Goal: Task Accomplishment & Management: Manage account settings

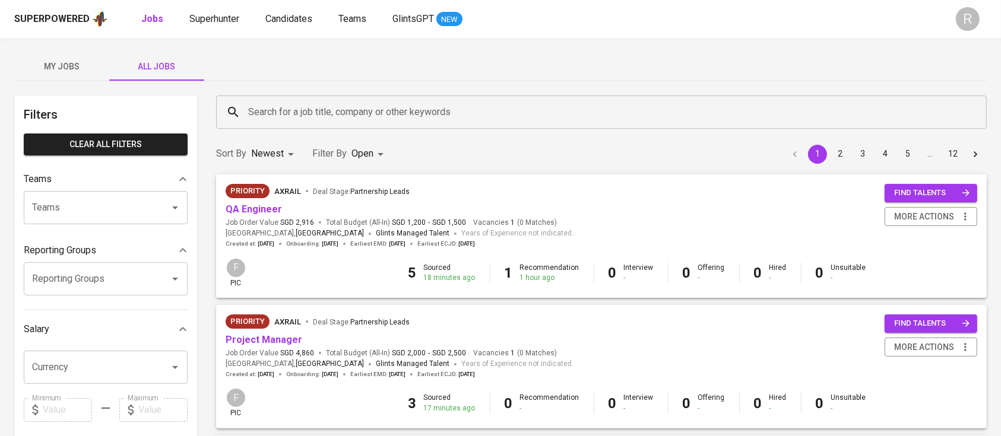
click at [325, 80] on div "My Jobs All Jobs" at bounding box center [500, 66] width 972 height 28
click at [242, 277] on div "F pic" at bounding box center [236, 273] width 21 height 31
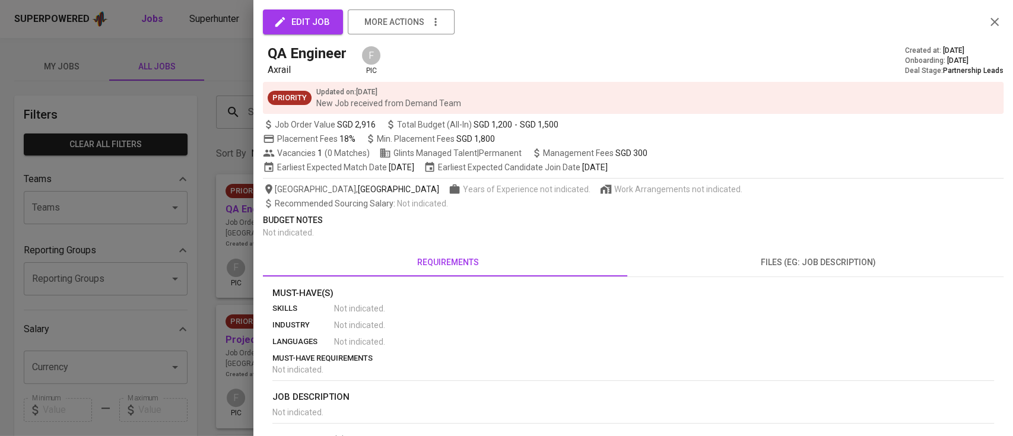
click at [987, 26] on icon "button" at bounding box center [994, 22] width 14 height 14
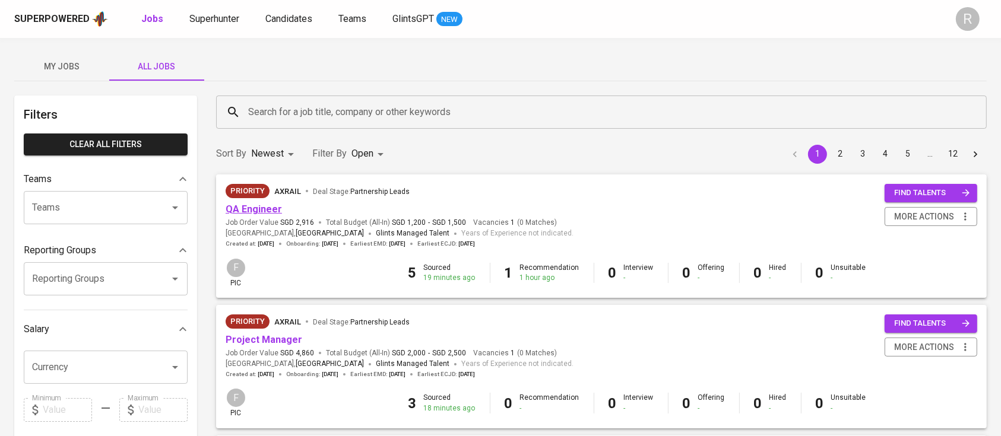
click at [267, 209] on link "QA Engineer" at bounding box center [254, 209] width 56 height 11
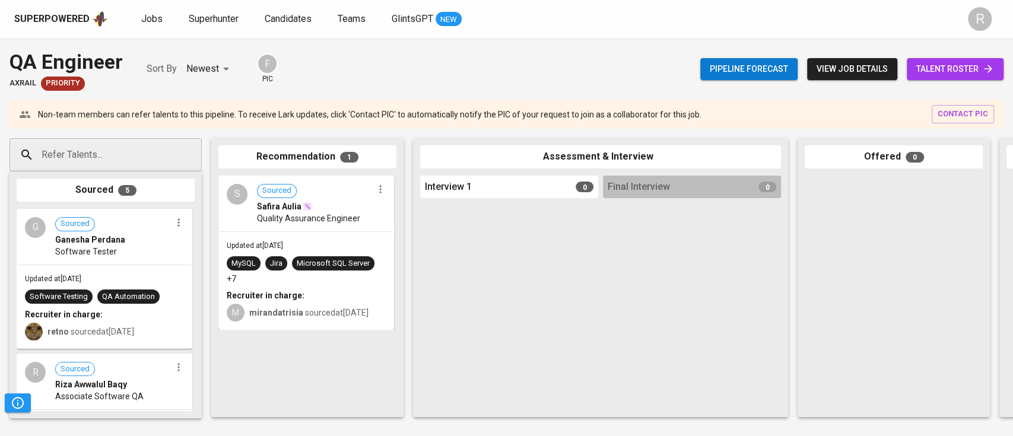
click at [498, 191] on div "Interview 1 0" at bounding box center [509, 187] width 178 height 23
drag, startPoint x: 201, startPoint y: 156, endPoint x: 278, endPoint y: 154, distance: 77.2
click at [278, 154] on div "Recommendation 1" at bounding box center [307, 156] width 178 height 23
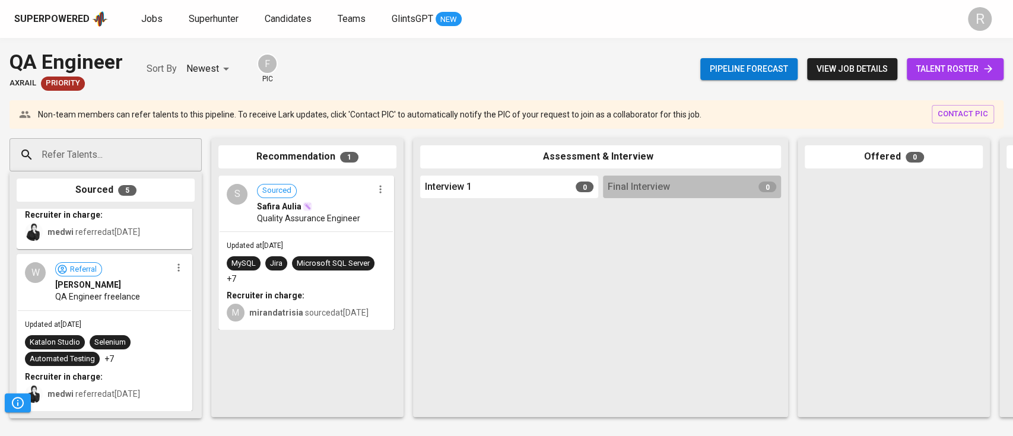
scroll to position [555, 0]
click at [863, 65] on span "view job details" at bounding box center [852, 69] width 71 height 15
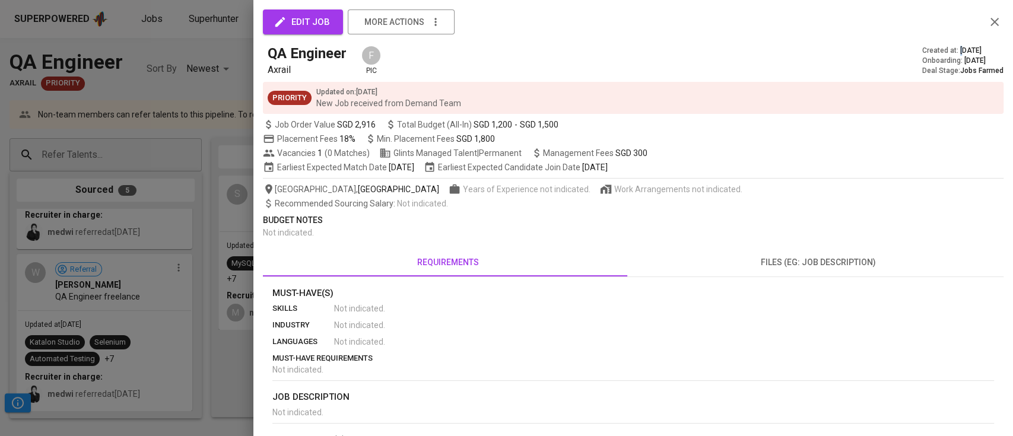
drag, startPoint x: 987, startPoint y: 52, endPoint x: 959, endPoint y: 53, distance: 28.5
click at [950, 52] on div "Created at : Oct 01, 2025" at bounding box center [962, 51] width 81 height 10
click at [987, 25] on icon "button" at bounding box center [994, 22] width 14 height 14
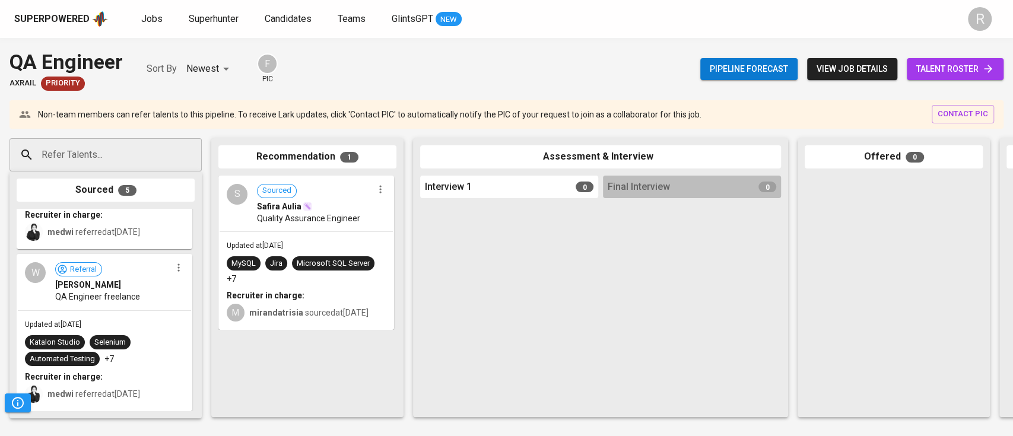
drag, startPoint x: 986, startPoint y: 25, endPoint x: 988, endPoint y: 49, distance: 23.8
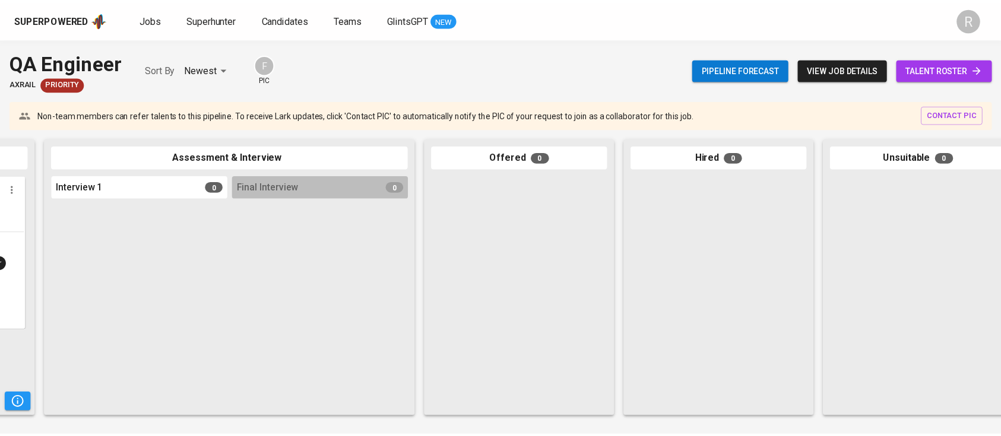
scroll to position [0, 400]
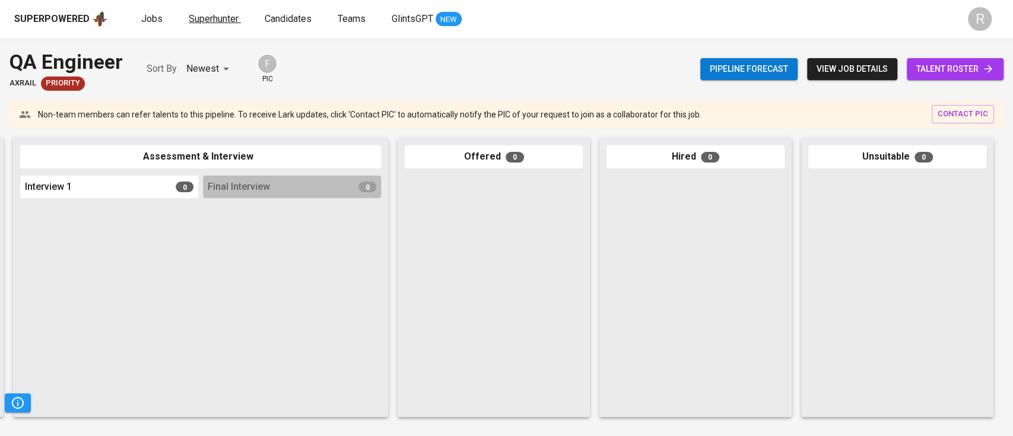
click at [231, 21] on span "Superhunter" at bounding box center [214, 18] width 50 height 11
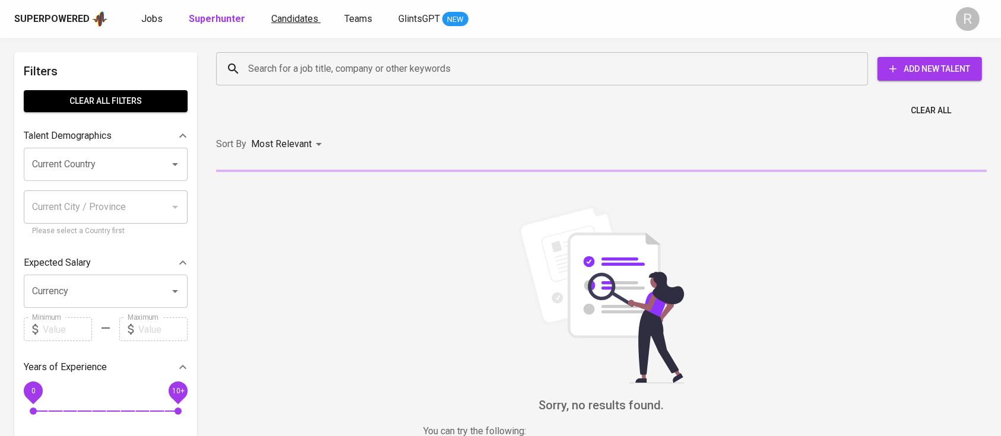
click at [285, 22] on span "Candidates" at bounding box center [294, 18] width 47 height 11
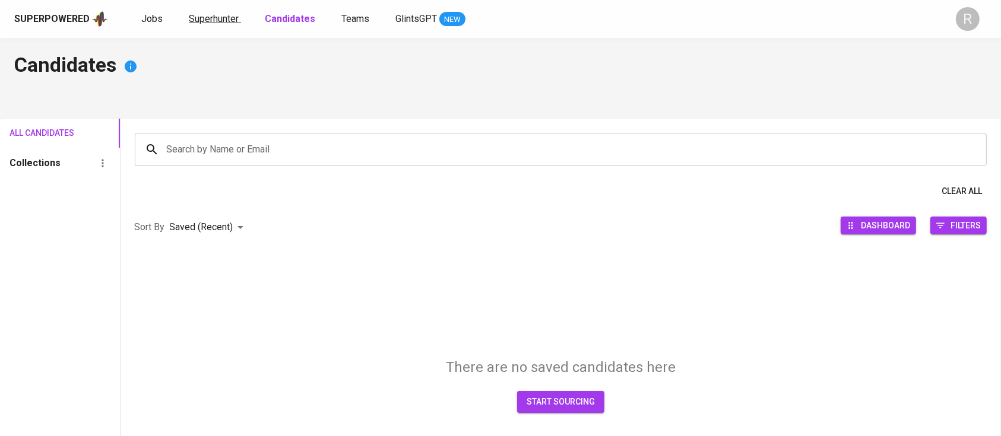
click at [228, 25] on link "Superhunter" at bounding box center [215, 19] width 52 height 15
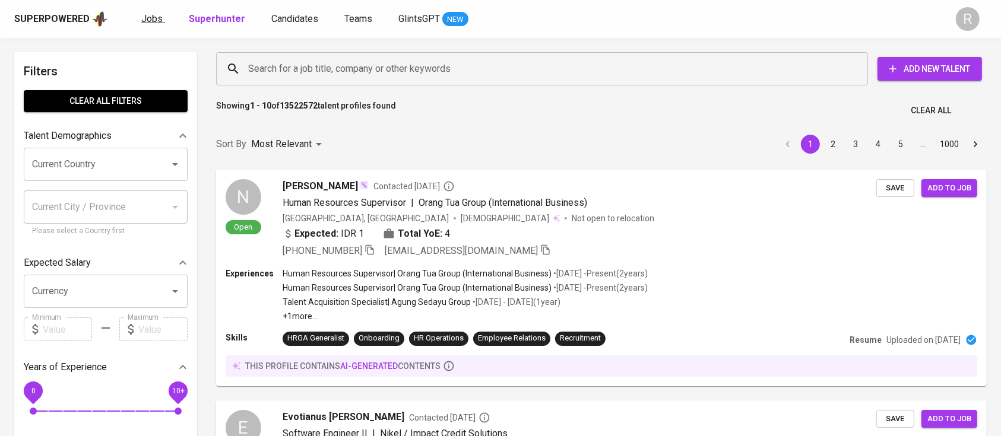
click at [144, 17] on span "Jobs" at bounding box center [151, 18] width 21 height 11
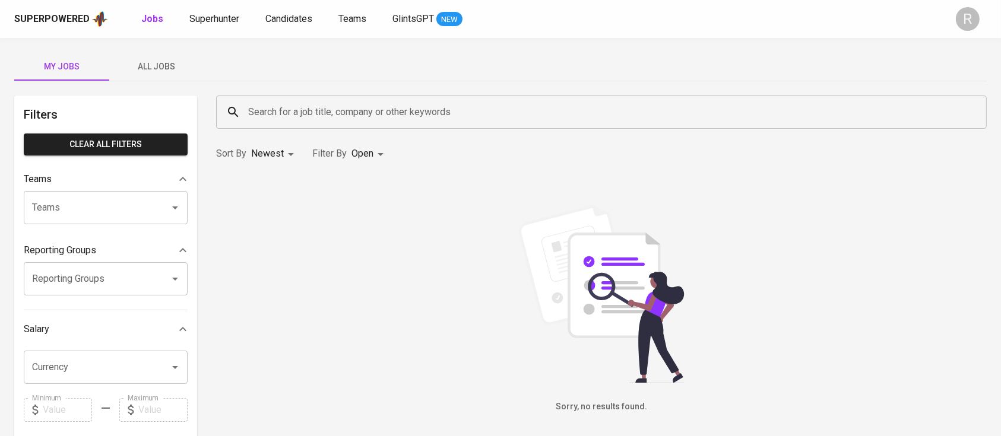
click at [631, 256] on img at bounding box center [601, 294] width 178 height 178
click at [220, 16] on span "Superhunter" at bounding box center [214, 18] width 50 height 11
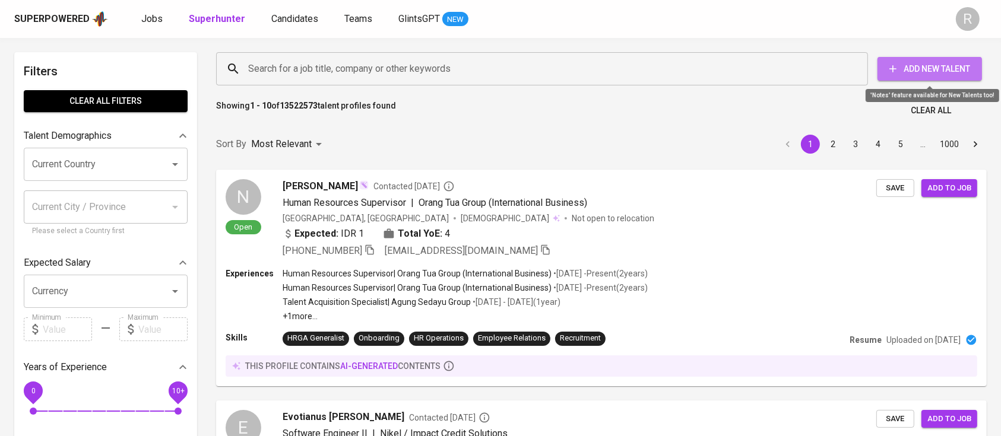
click at [944, 69] on span "Add New Talent" at bounding box center [929, 69] width 85 height 15
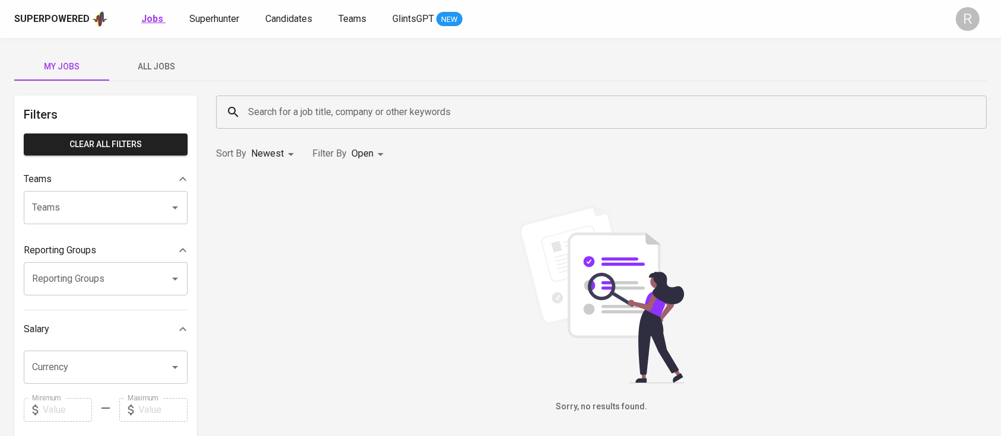
click at [142, 19] on b "Jobs" at bounding box center [152, 18] width 22 height 11
type input "OPEN"
drag, startPoint x: 168, startPoint y: 71, endPoint x: 56, endPoint y: 69, distance: 111.6
click at [168, 71] on span "All Jobs" at bounding box center [156, 66] width 81 height 15
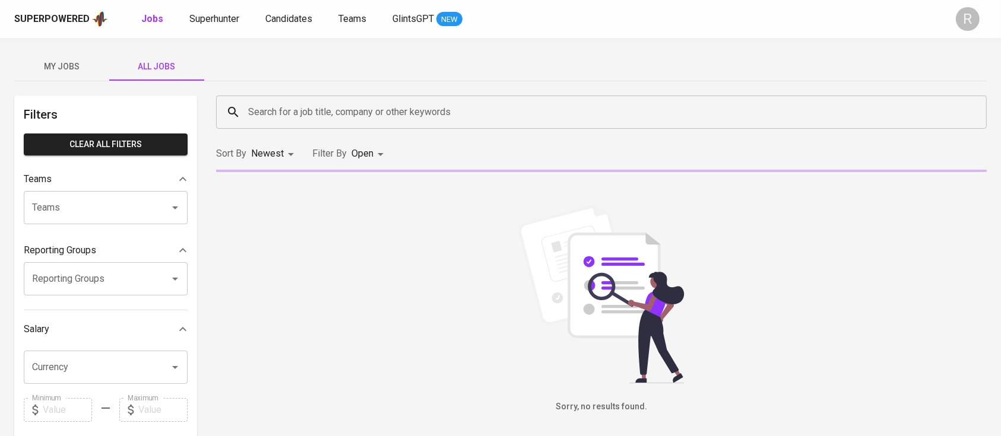
click at [52, 68] on span "My Jobs" at bounding box center [61, 66] width 81 height 15
click at [136, 71] on span "All Jobs" at bounding box center [156, 66] width 81 height 15
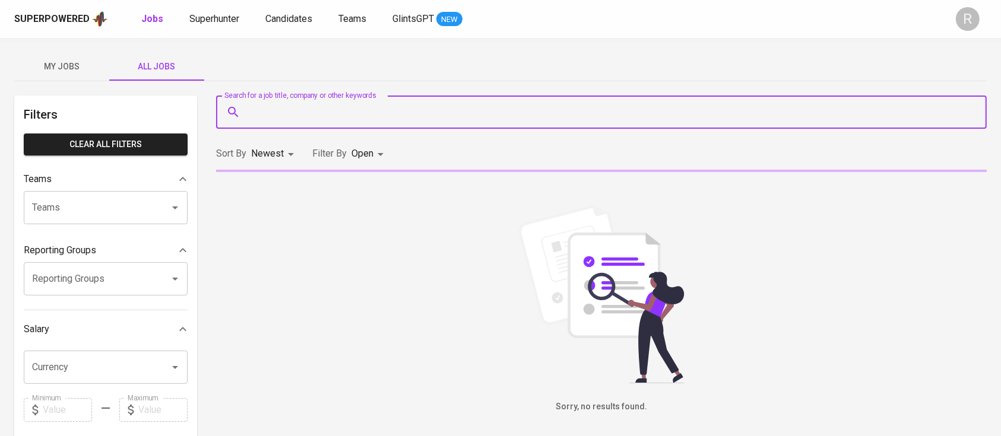
click at [512, 109] on input "Search for a job title, company or other keywords" at bounding box center [604, 112] width 718 height 23
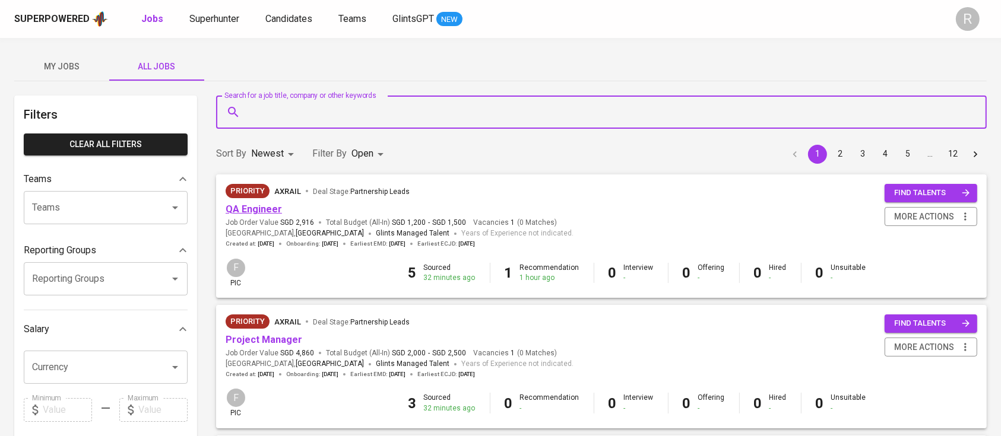
click at [262, 208] on link "QA Engineer" at bounding box center [254, 209] width 56 height 11
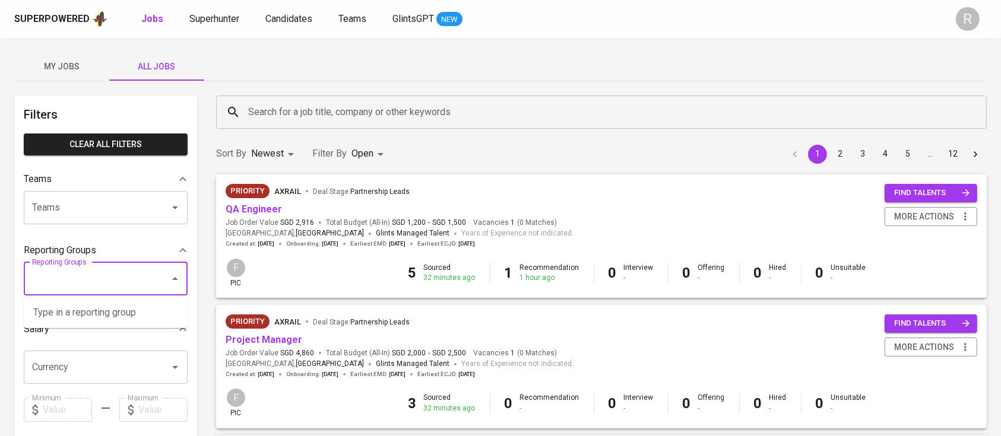
click at [109, 283] on input "Reporting Groups" at bounding box center [89, 279] width 120 height 23
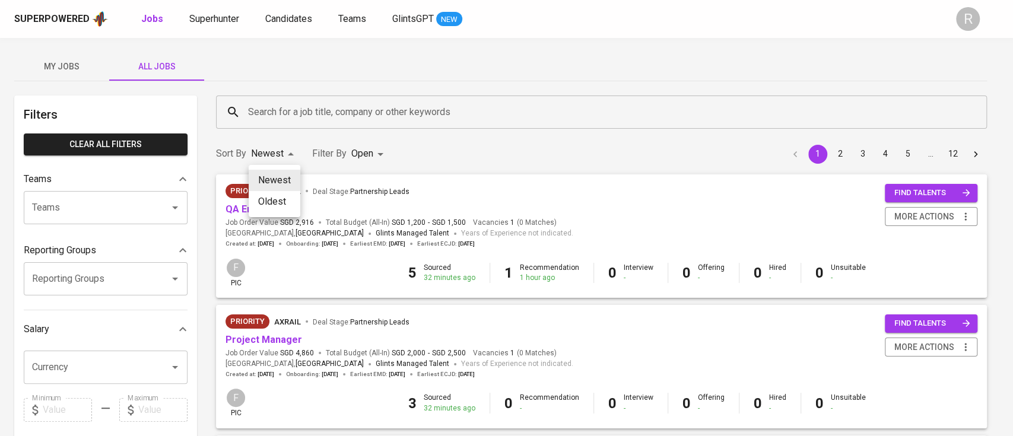
click at [350, 162] on div at bounding box center [506, 218] width 1013 height 436
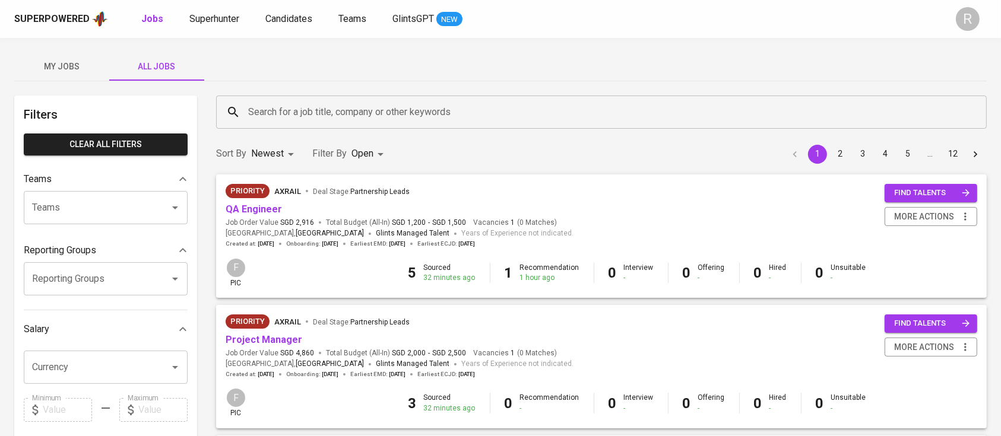
click at [367, 156] on div "Newest Oldest" at bounding box center [500, 218] width 1001 height 436
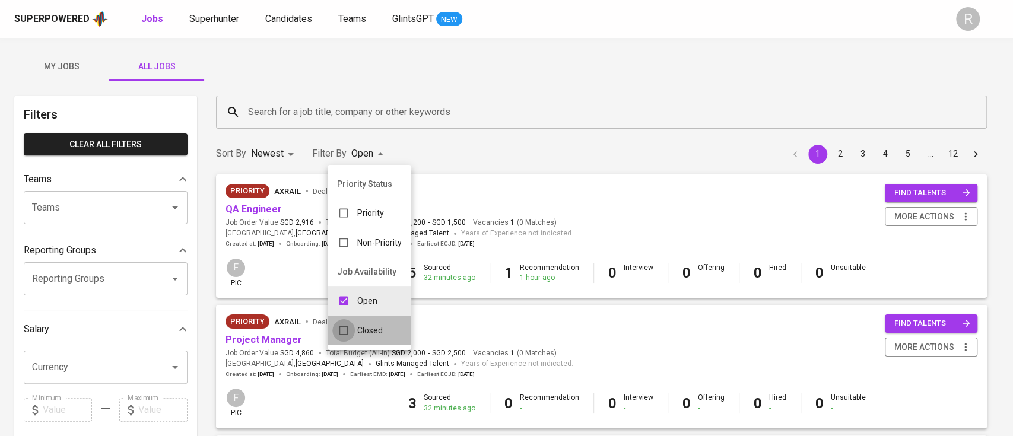
click at [343, 333] on input "checkbox" at bounding box center [343, 330] width 23 height 23
checkbox input "true"
click at [345, 298] on div "Open" at bounding box center [357, 301] width 59 height 23
type input "CLOSE"
checkbox input "false"
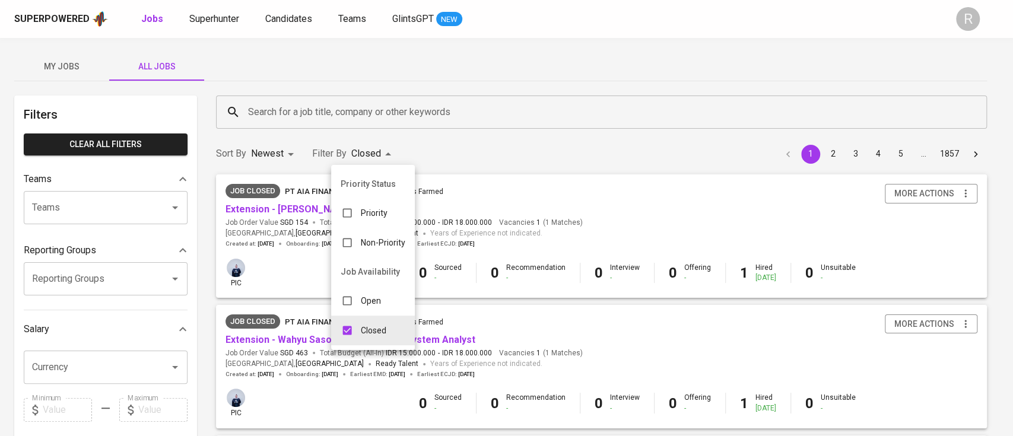
drag, startPoint x: 565, startPoint y: 128, endPoint x: 561, endPoint y: 161, distance: 34.1
click at [565, 128] on div at bounding box center [506, 218] width 1013 height 436
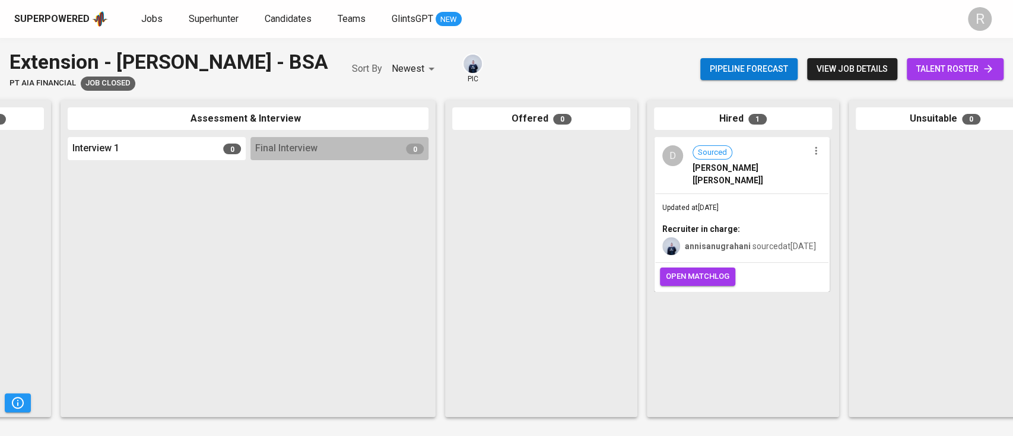
scroll to position [0, 400]
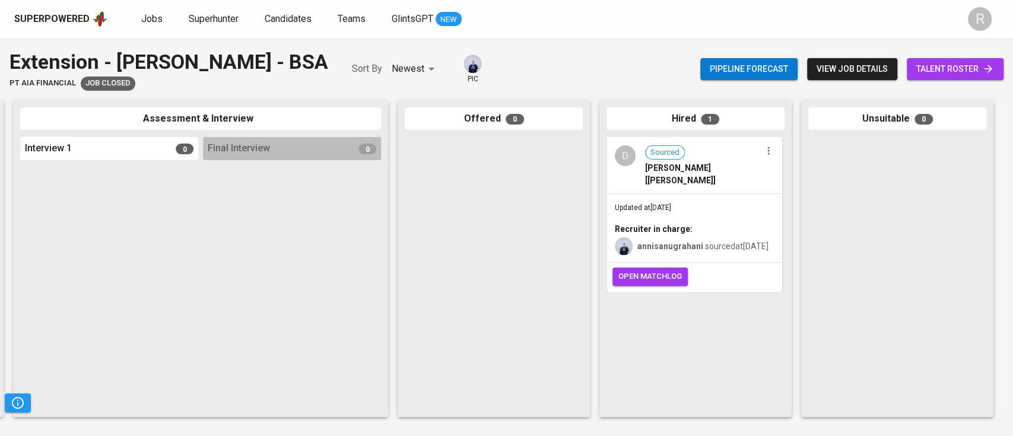
drag, startPoint x: 658, startPoint y: 117, endPoint x: 646, endPoint y: 122, distance: 12.8
click at [589, 120] on div "Refer Talents... Refer Talents... Sourced 0 Recommendation 0 Assessment & Inter…" at bounding box center [306, 259] width 1413 height 336
drag, startPoint x: 717, startPoint y: 112, endPoint x: 652, endPoint y: 113, distance: 65.9
click at [652, 113] on div "Hired 1" at bounding box center [695, 118] width 178 height 23
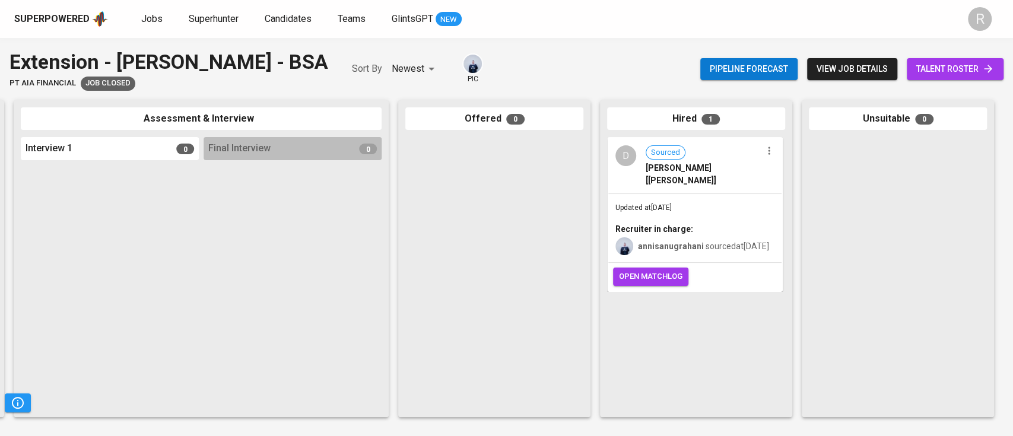
drag, startPoint x: 613, startPoint y: 196, endPoint x: 688, endPoint y: 233, distance: 83.6
click at [688, 233] on div "Updated at [DATE] Recruiter in charge: annisanugrahani sourced at [DATE]" at bounding box center [694, 228] width 173 height 69
click at [645, 278] on button "open matchlog" at bounding box center [650, 277] width 75 height 18
click at [646, 273] on span "open matchlog" at bounding box center [650, 277] width 63 height 14
click at [662, 270] on span "open matchlog" at bounding box center [650, 277] width 63 height 14
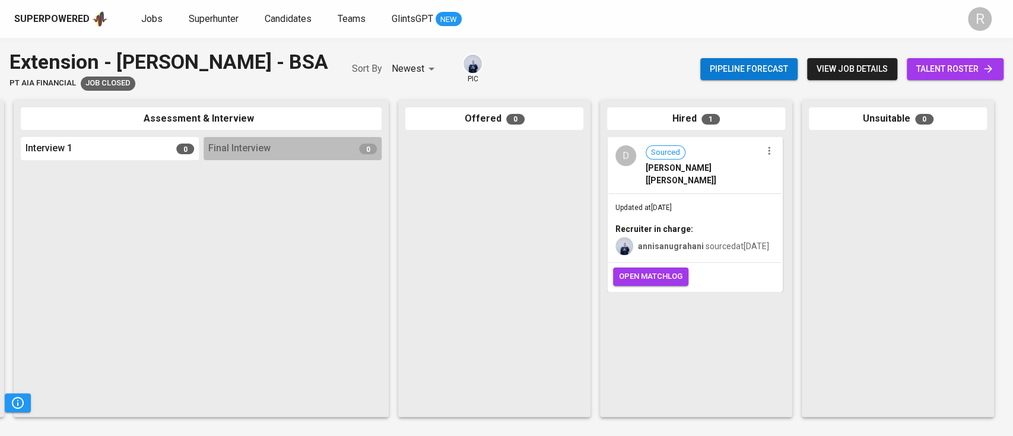
click at [669, 270] on span "open matchlog" at bounding box center [650, 277] width 63 height 14
click at [656, 268] on button "open matchlog" at bounding box center [650, 277] width 75 height 18
click at [643, 274] on span "open matchlog" at bounding box center [649, 277] width 63 height 14
click at [652, 270] on span "open matchlog" at bounding box center [649, 277] width 63 height 14
